Goal: Task Accomplishment & Management: Manage account settings

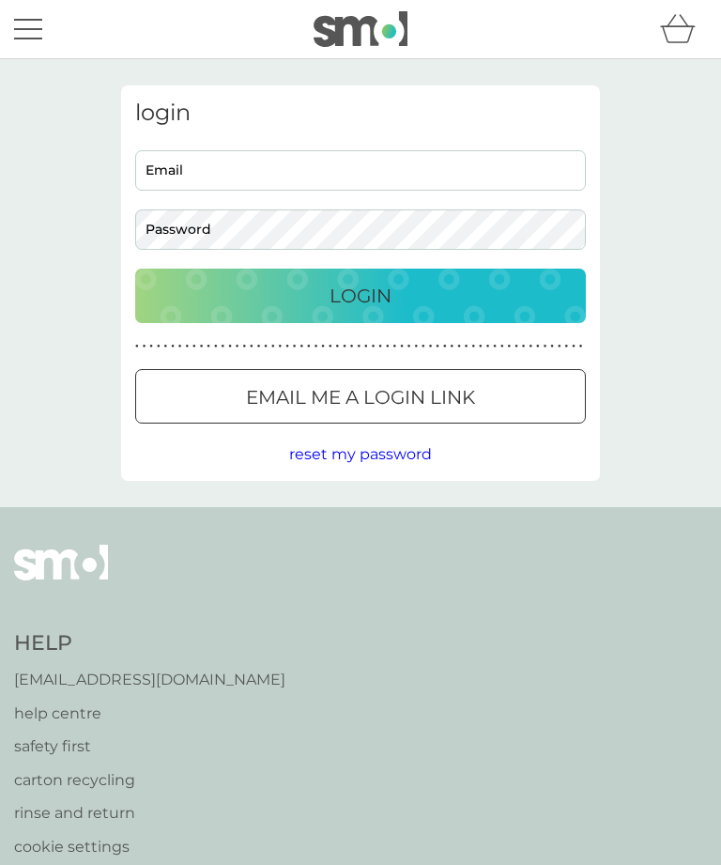
click at [661, 115] on div "login Email Password Login ● ● ● ● ● ● ● ● ● ● ● ● ● ● ● ● ● ● ● ● ● ● ● ● ● ● …" at bounding box center [360, 283] width 721 height 448
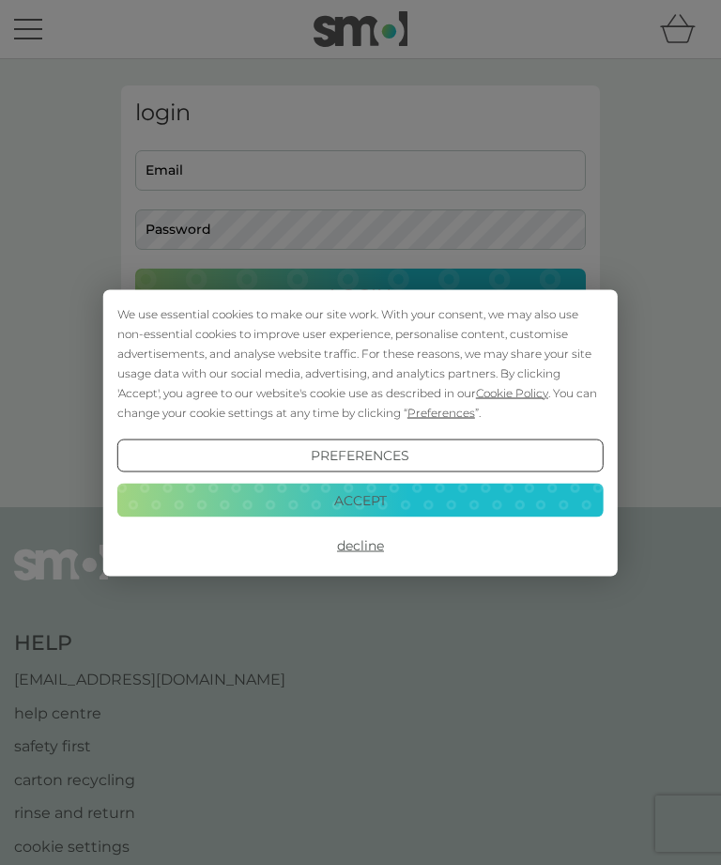
click at [310, 159] on div "We use essential cookies to make our site work. With your consent, we may also …" at bounding box center [360, 432] width 721 height 865
click at [428, 502] on button "Accept" at bounding box center [360, 500] width 486 height 34
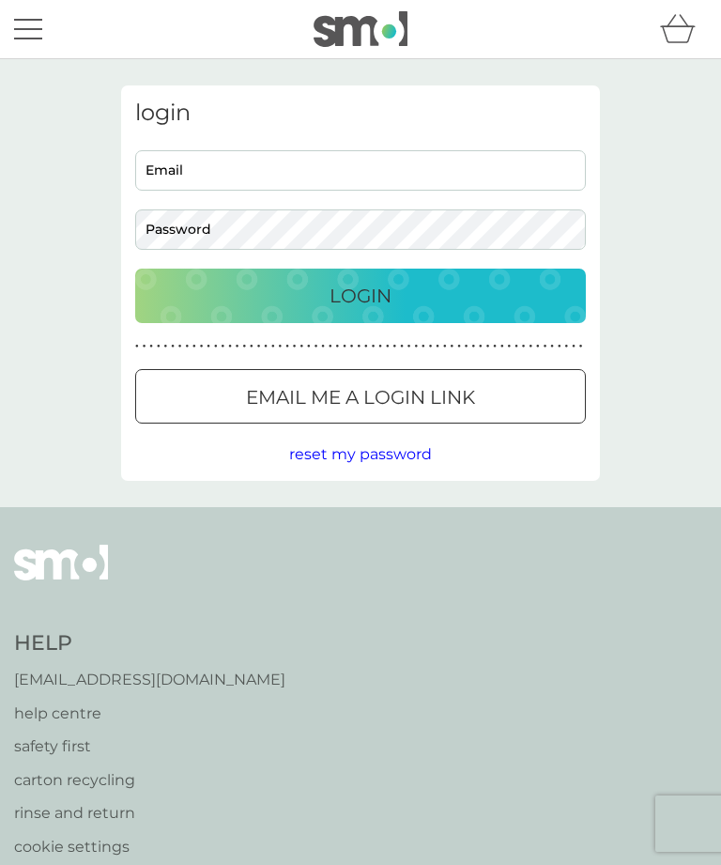
click at [298, 170] on input "Email" at bounding box center [360, 170] width 451 height 40
type input "deborahkendall56@gmail.com"
click at [360, 295] on button "Login" at bounding box center [360, 295] width 451 height 54
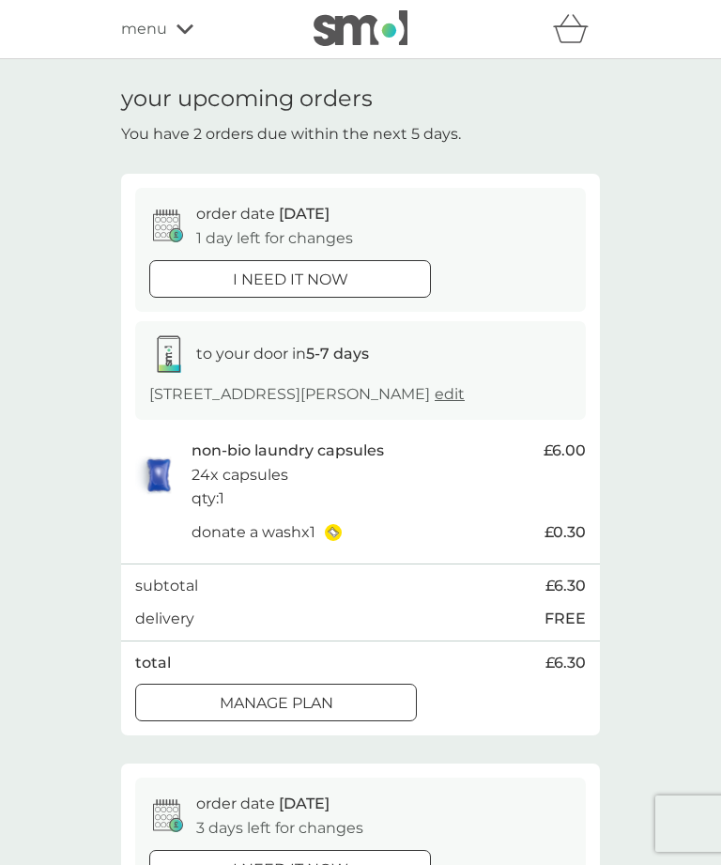
click at [378, 712] on button "Manage plan" at bounding box center [276, 702] width 282 height 38
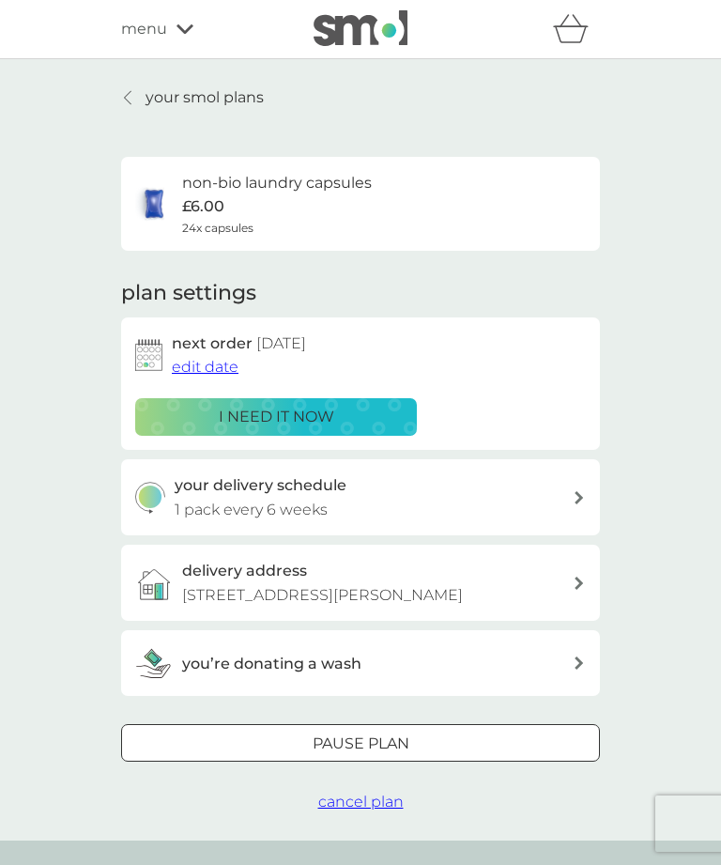
scroll to position [1, 0]
click at [204, 363] on span "edit date" at bounding box center [205, 366] width 67 height 18
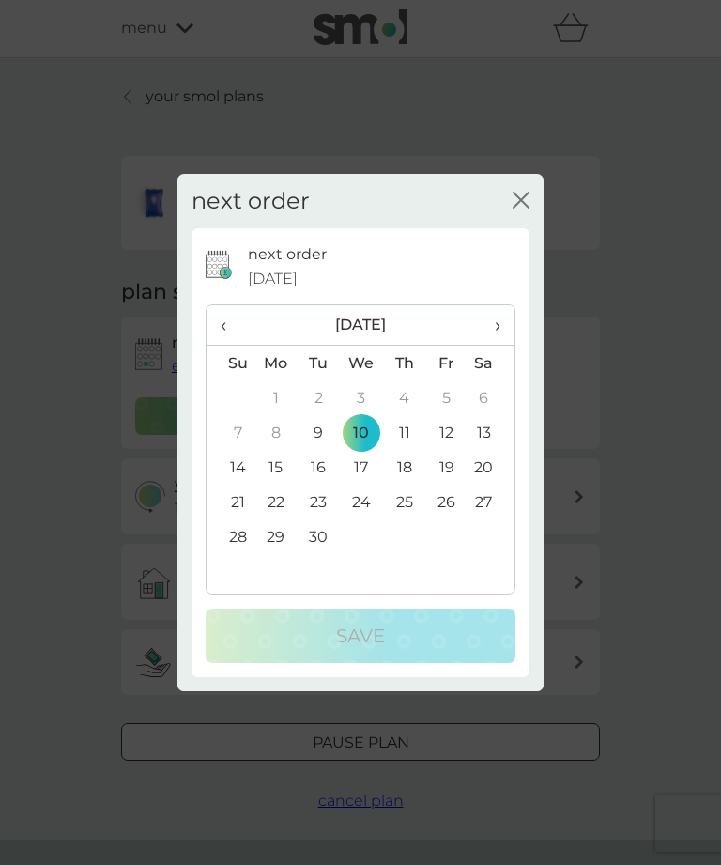
click at [366, 484] on td "17" at bounding box center [361, 467] width 43 height 35
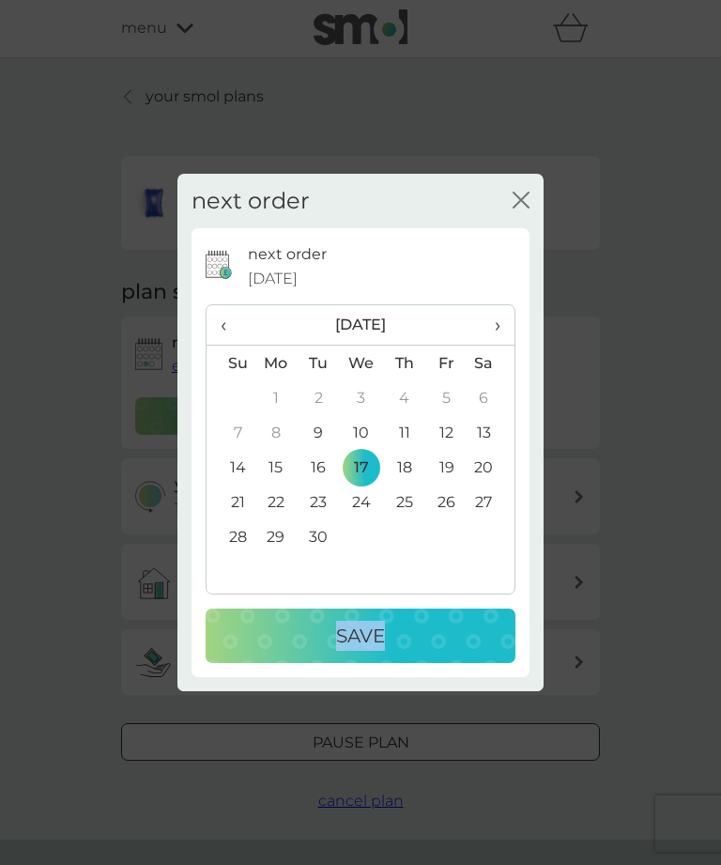
click at [460, 650] on div "Save" at bounding box center [360, 635] width 272 height 30
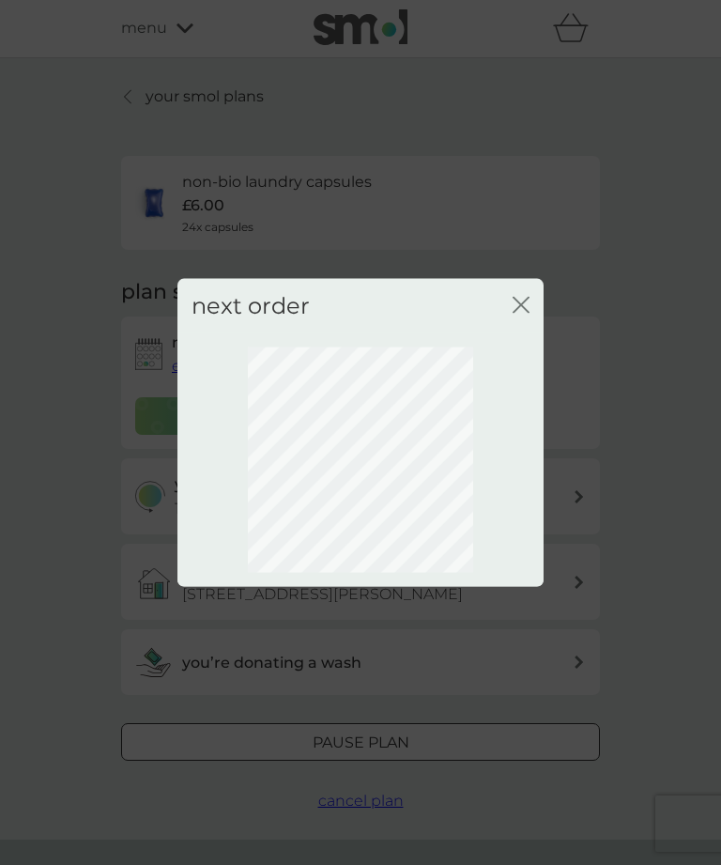
click at [458, 653] on div "next order close" at bounding box center [360, 432] width 721 height 865
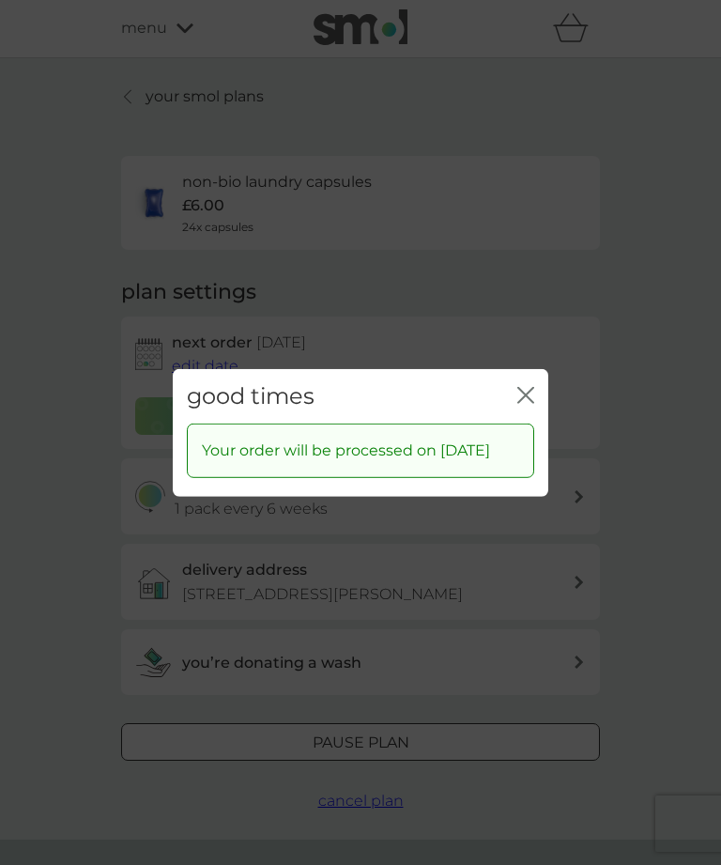
click at [532, 403] on icon "close" at bounding box center [525, 394] width 17 height 17
